Goal: Obtain resource: Download file/media

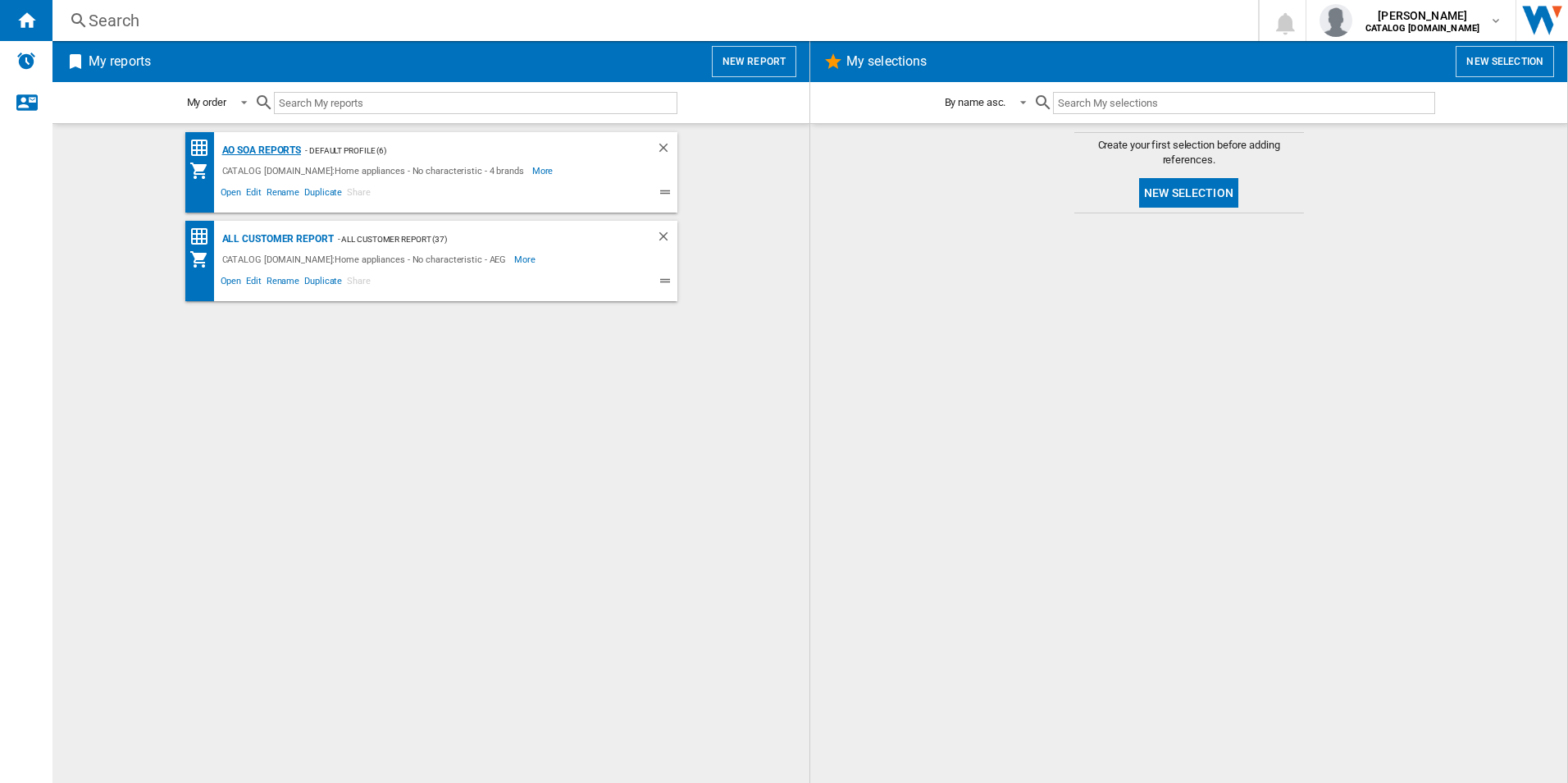
click at [269, 144] on div "AO SOA Reports" at bounding box center [259, 150] width 83 height 20
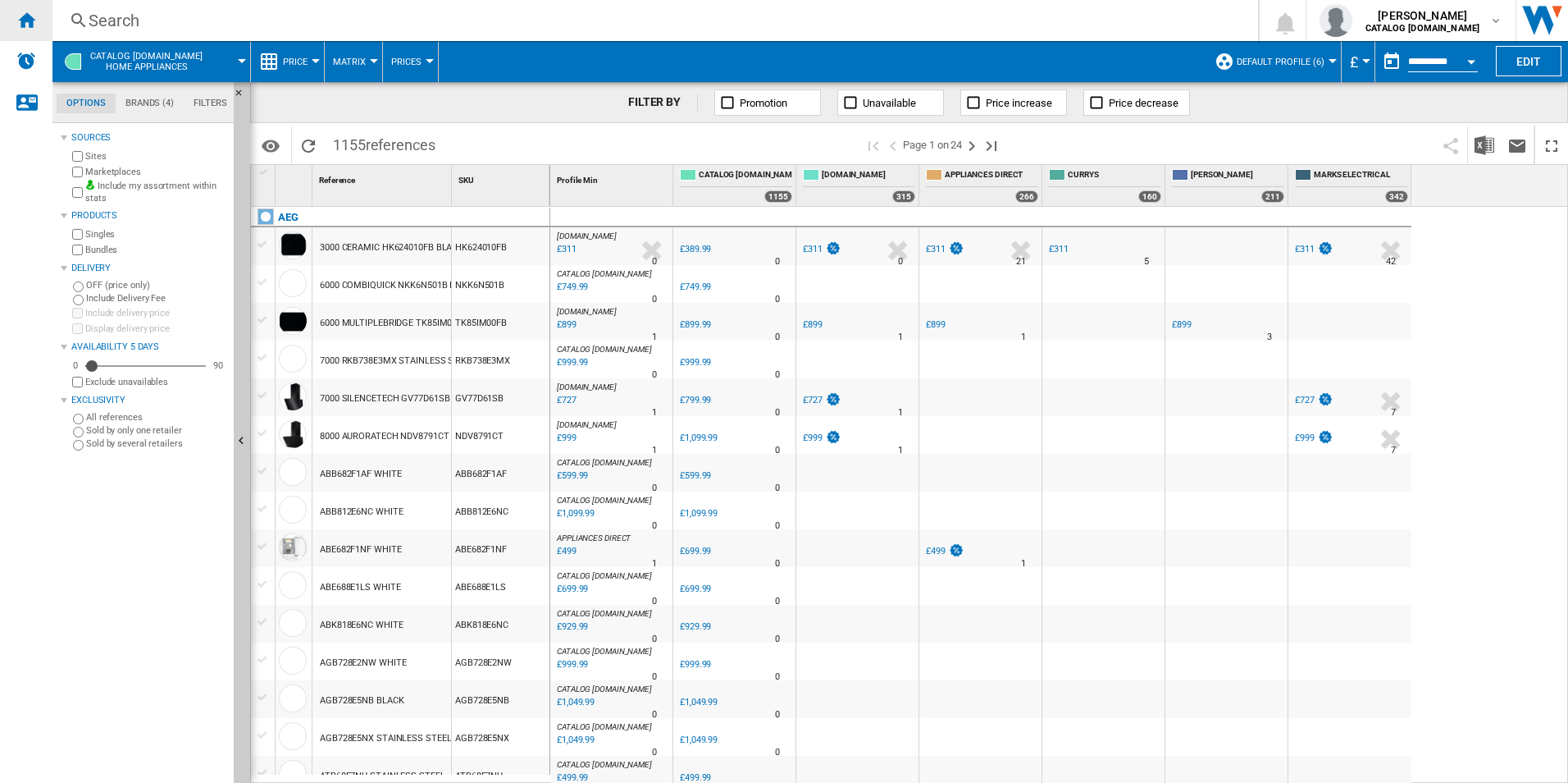
click at [28, 20] on ng-md-icon "Home" at bounding box center [26, 19] width 20 height 20
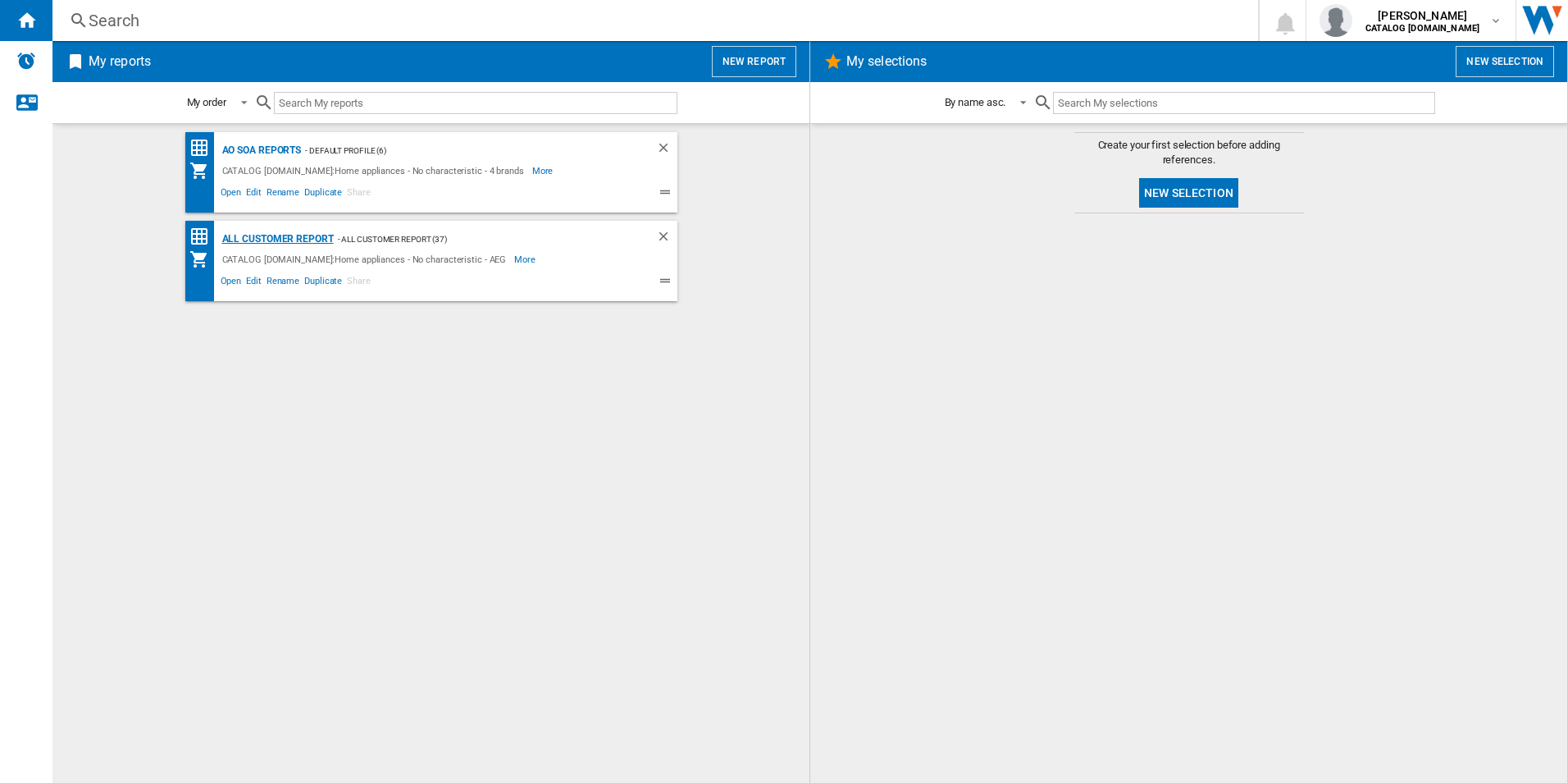
click at [284, 240] on div "All Customer Report" at bounding box center [275, 238] width 116 height 20
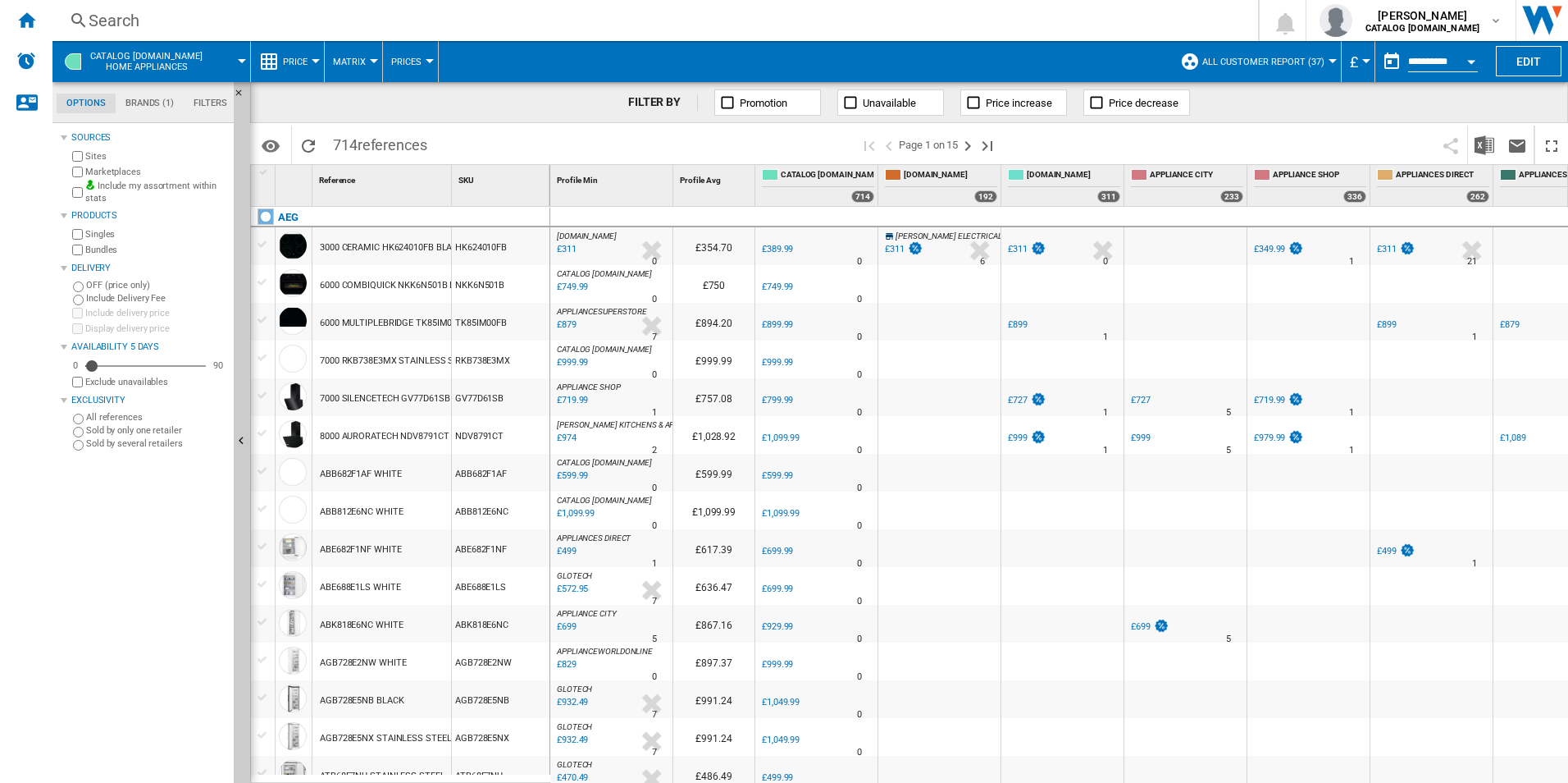
click at [1472, 62] on div "Open calendar" at bounding box center [1471, 61] width 9 height 4
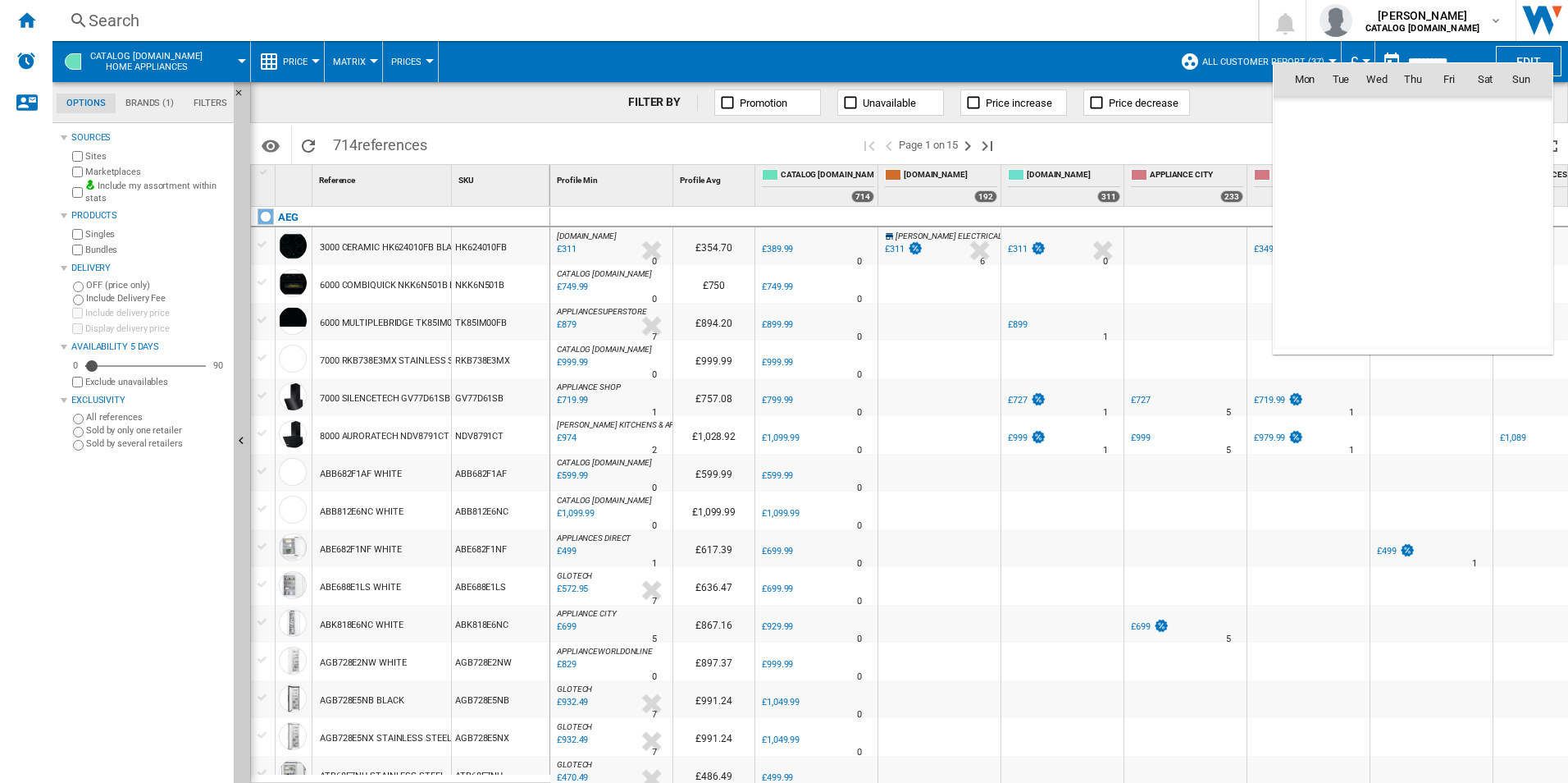
scroll to position [7825, 0]
click at [1307, 177] on span "11" at bounding box center [1305, 187] width 33 height 33
type input "**********"
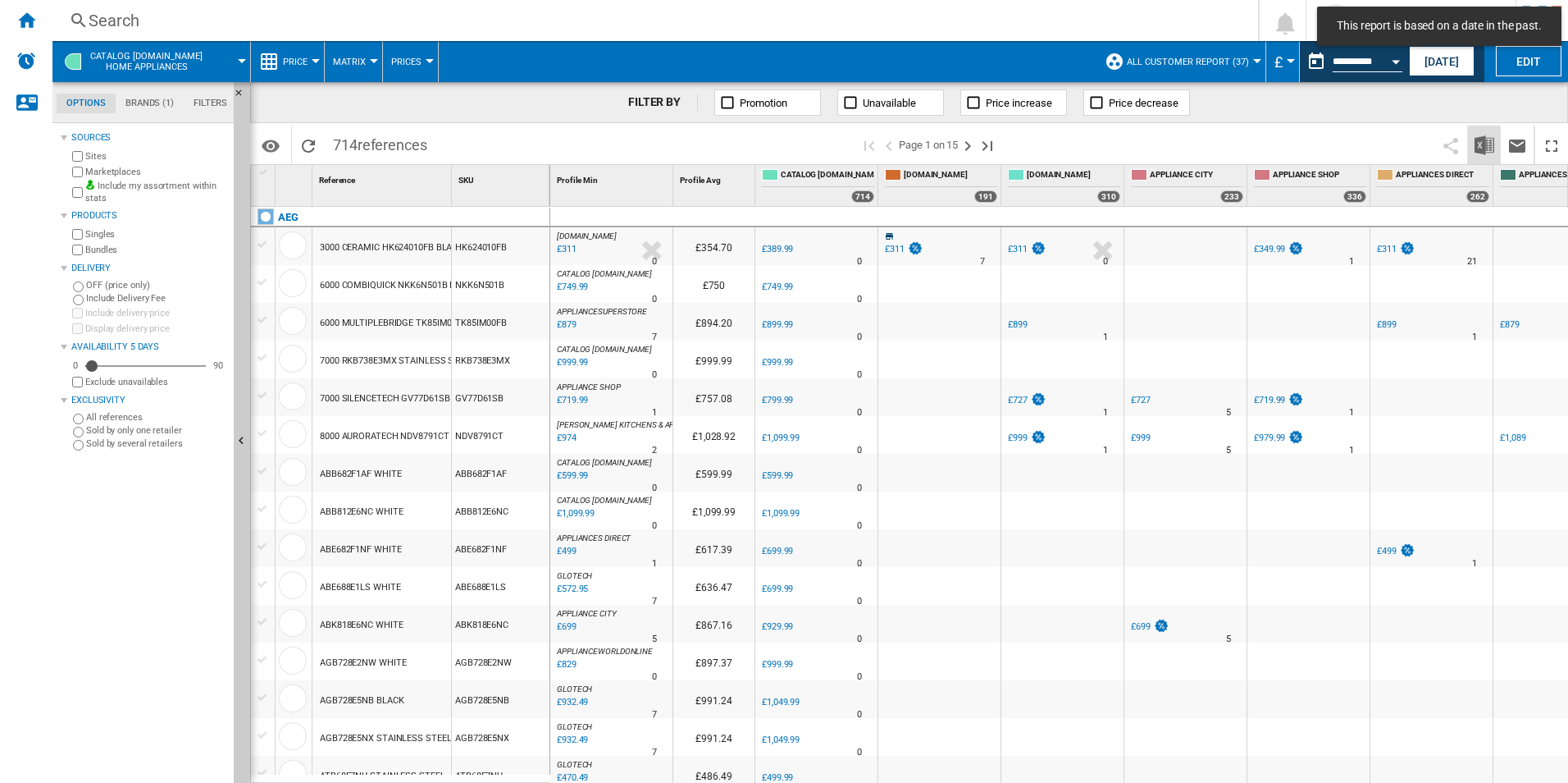
click at [1489, 140] on img "Download in Excel" at bounding box center [1485, 145] width 20 height 20
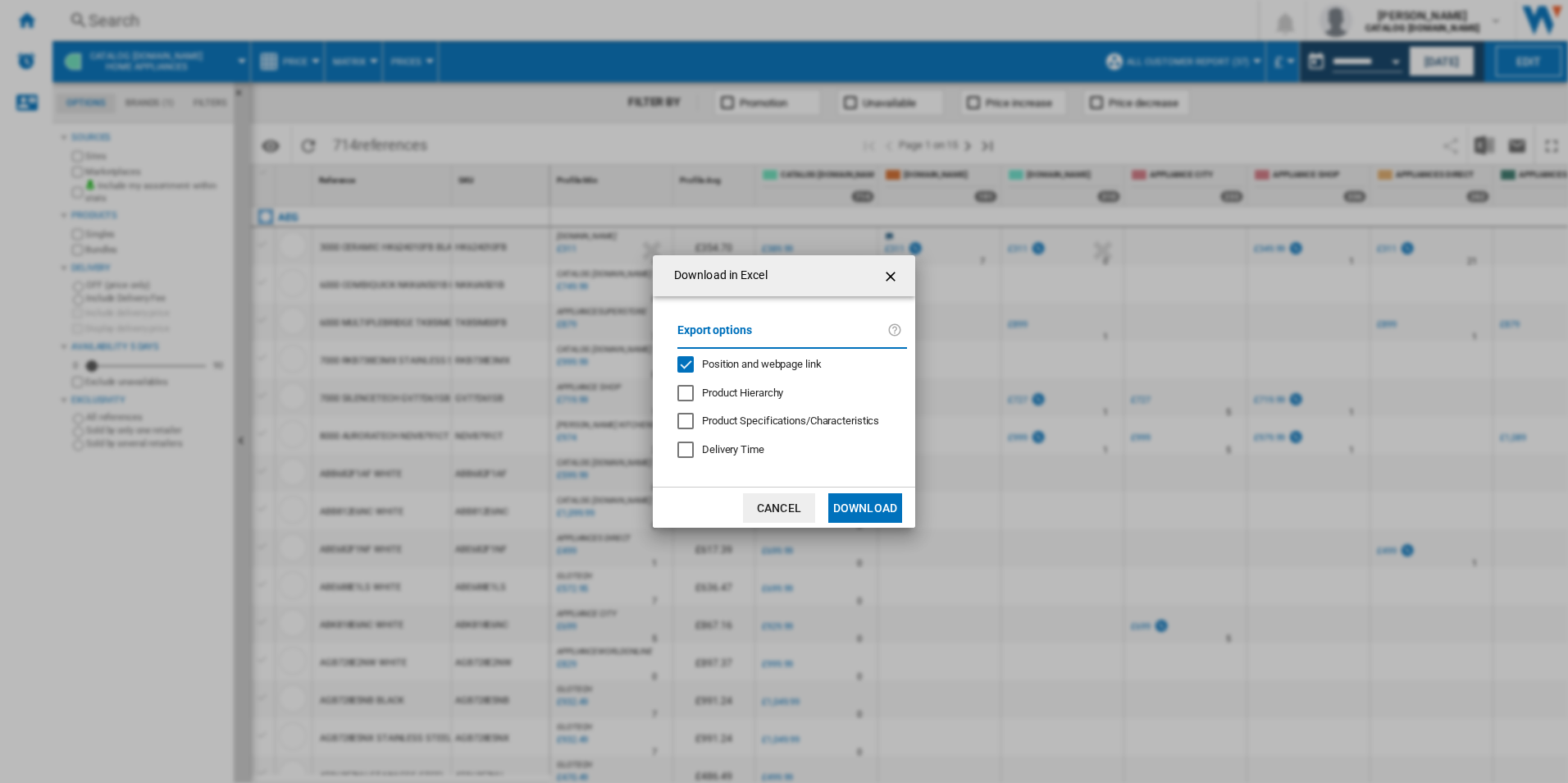
click at [732, 363] on span "Position and webpage link" at bounding box center [762, 364] width 120 height 12
click at [860, 509] on button "Download" at bounding box center [865, 508] width 74 height 30
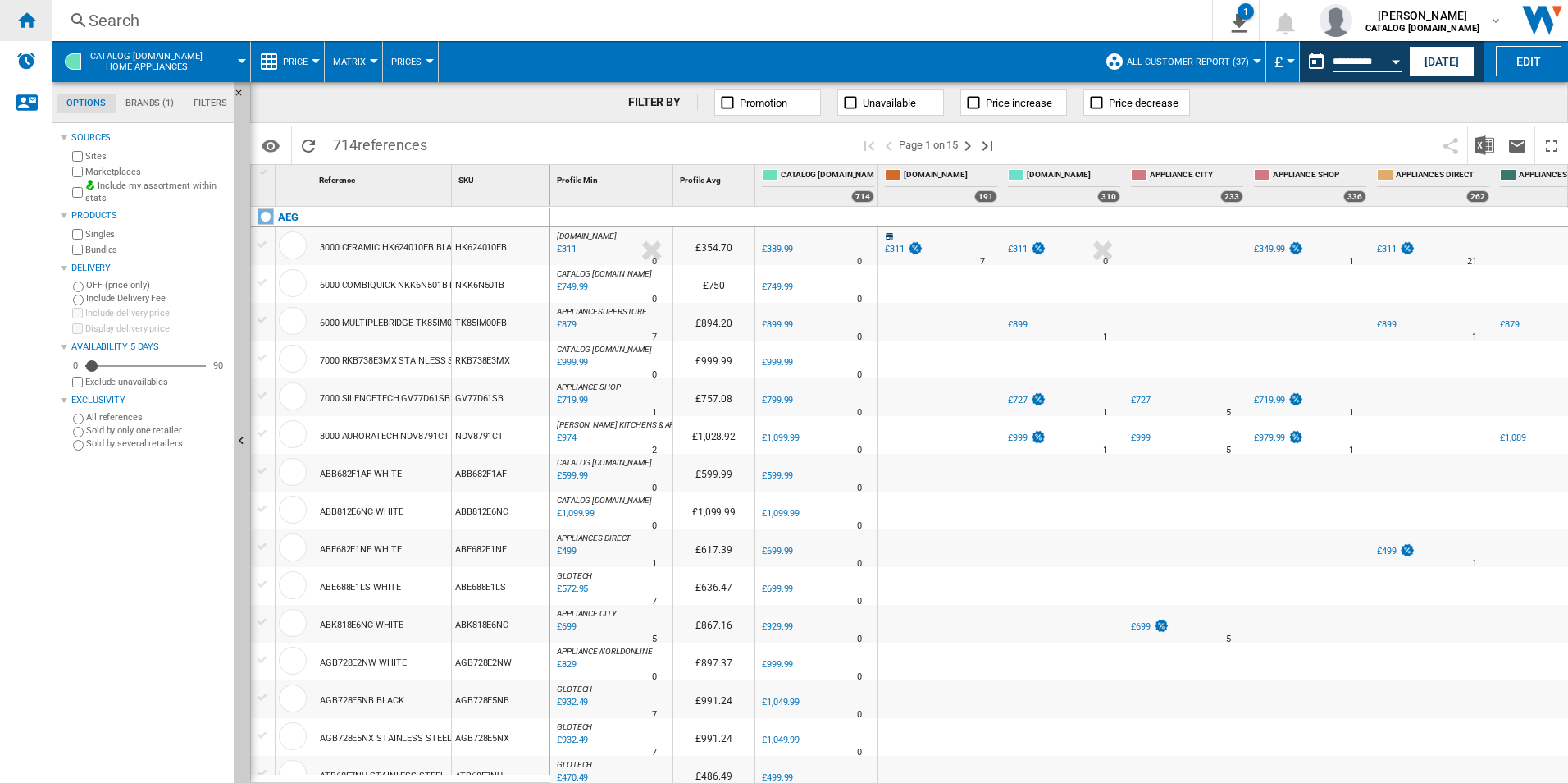
click at [31, 17] on ng-md-icon "Home" at bounding box center [26, 19] width 20 height 20
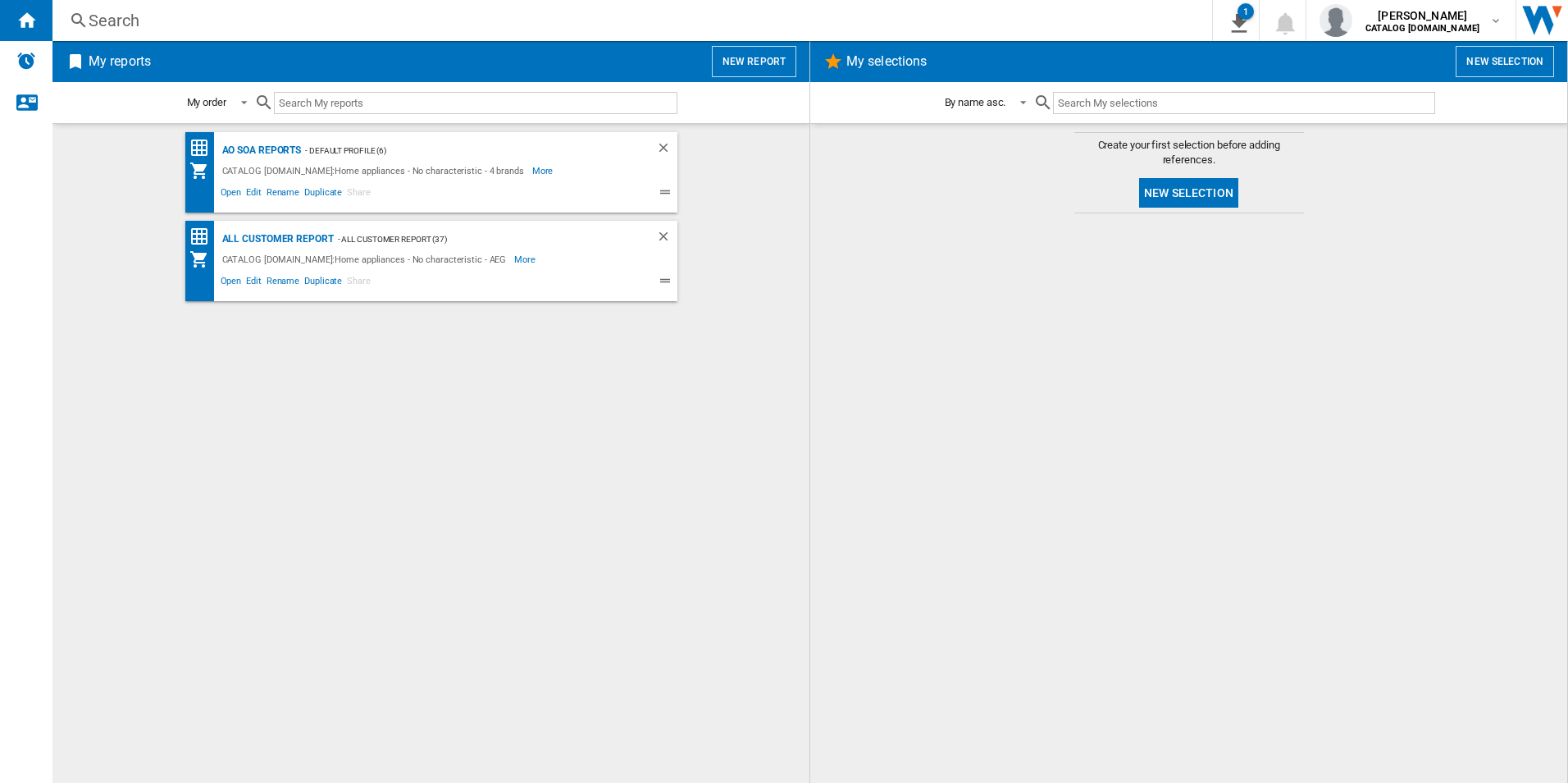
click at [619, 379] on div "AO SOA Reports - Default profile (6) CATALOG [DOMAIN_NAME]:Home appliances - No…" at bounding box center [431, 453] width 725 height 642
click at [732, 549] on div "AO SOA Reports - Default profile (6) CATALOG [DOMAIN_NAME]:Home appliances - No…" at bounding box center [431, 453] width 725 height 642
click at [486, 536] on div "AO SOA Reports - Default profile (6) CATALOG [DOMAIN_NAME]:Home appliances - No…" at bounding box center [431, 453] width 725 height 642
click at [647, 404] on div "AO SOA Reports - Default profile (6) CATALOG [DOMAIN_NAME]:Home appliances - No…" at bounding box center [431, 453] width 725 height 642
click at [988, 335] on div at bounding box center [1189, 498] width 725 height 553
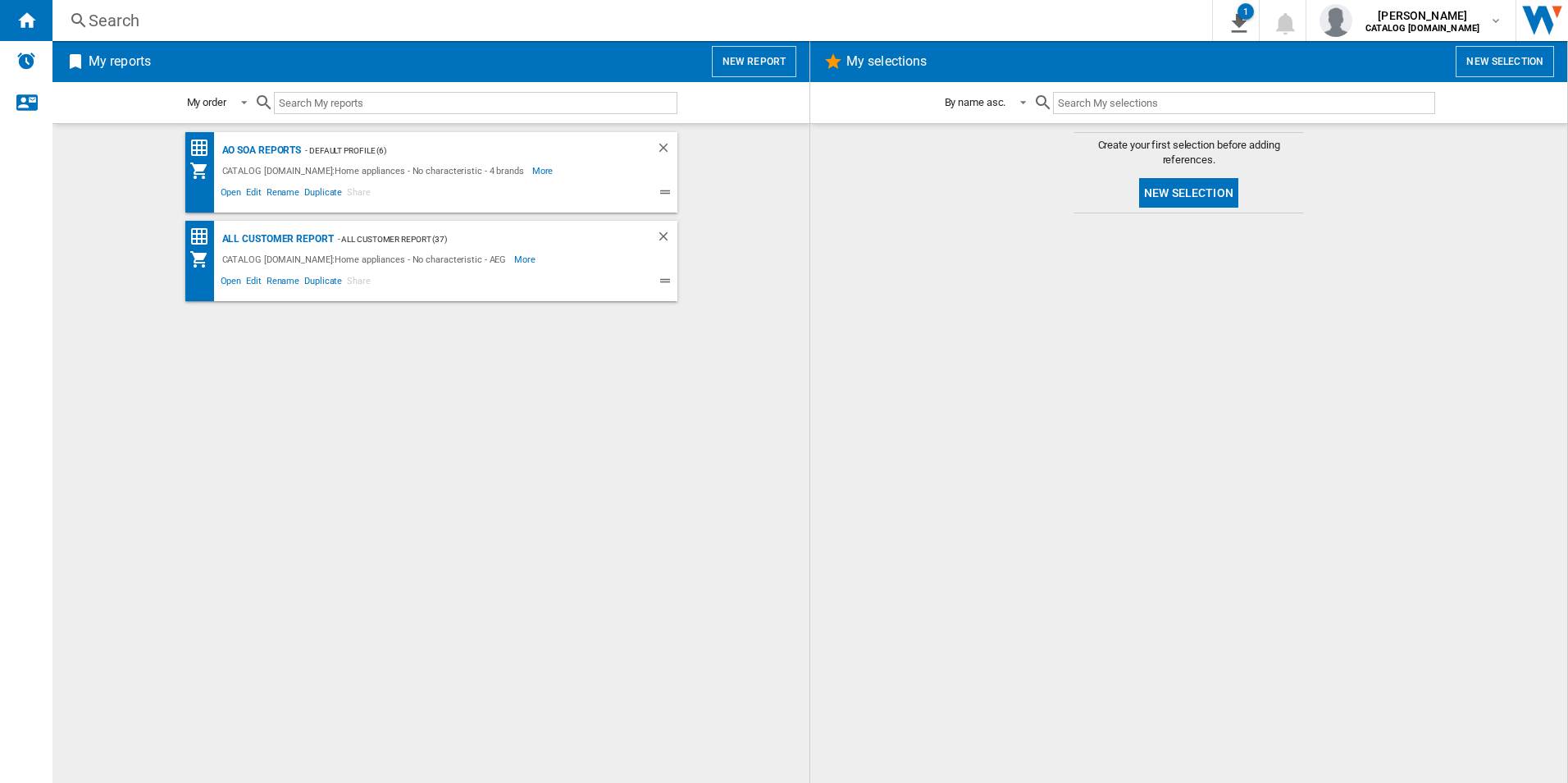
click at [490, 445] on div "AO SOA Reports - Default profile (6) CATALOG [DOMAIN_NAME]:Home appliances - No…" at bounding box center [431, 453] width 725 height 642
click at [668, 440] on div "AO SOA Reports - Default profile (6) CATALOG [DOMAIN_NAME]:Home appliances - No…" at bounding box center [431, 453] width 725 height 642
